Goal: Check status: Check status

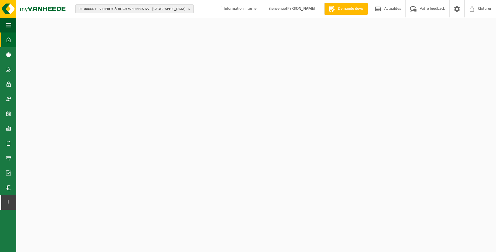
click at [105, 9] on span "01-000001 - VILLEROY & BOCH WELLNESS NV - ROESELARE" at bounding box center [132, 9] width 107 height 9
type input "10-919151"
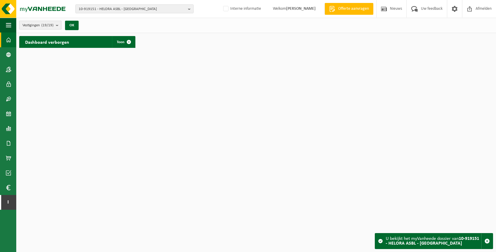
click at [55, 25] on button "Vestigingen (19/19)" at bounding box center [40, 25] width 42 height 9
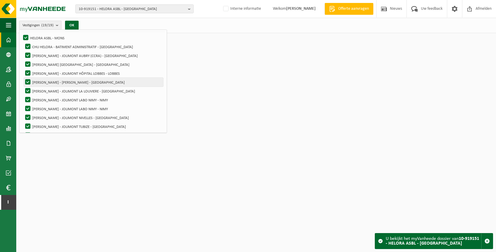
scroll to position [30, 0]
click at [153, 11] on span "10-919151 - HELORA ASBL - [GEOGRAPHIC_DATA]" at bounding box center [132, 9] width 107 height 9
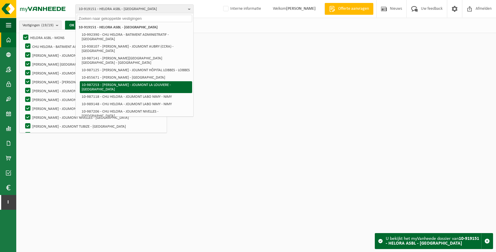
click at [180, 81] on li "10-987253 - [PERSON_NAME] - JOLIMONT LA LOUVIERE - [GEOGRAPHIC_DATA]" at bounding box center [136, 87] width 112 height 12
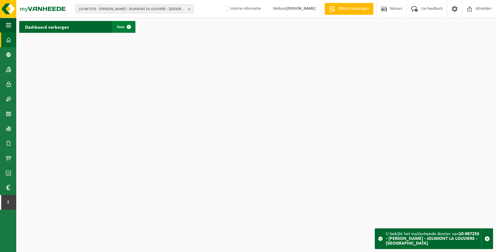
click at [130, 27] on span at bounding box center [129, 27] width 12 height 12
